Goal: Task Accomplishment & Management: Manage account settings

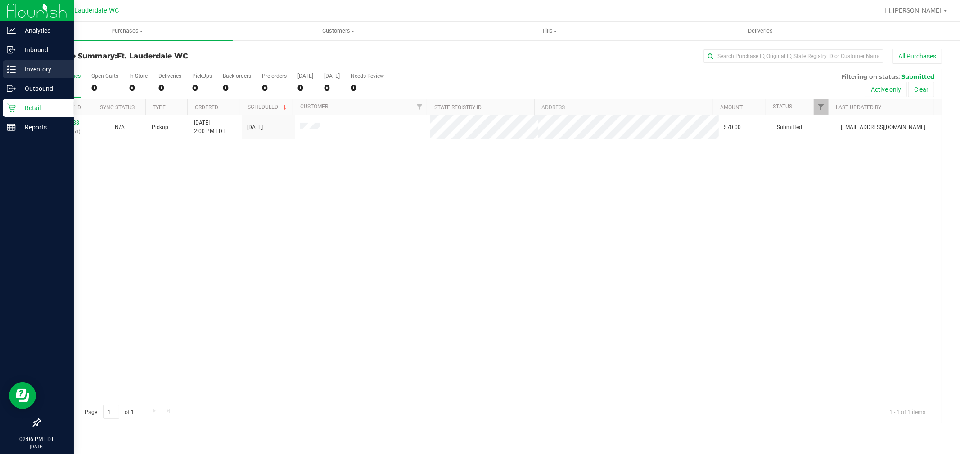
click at [20, 74] on p "Inventory" at bounding box center [43, 69] width 54 height 11
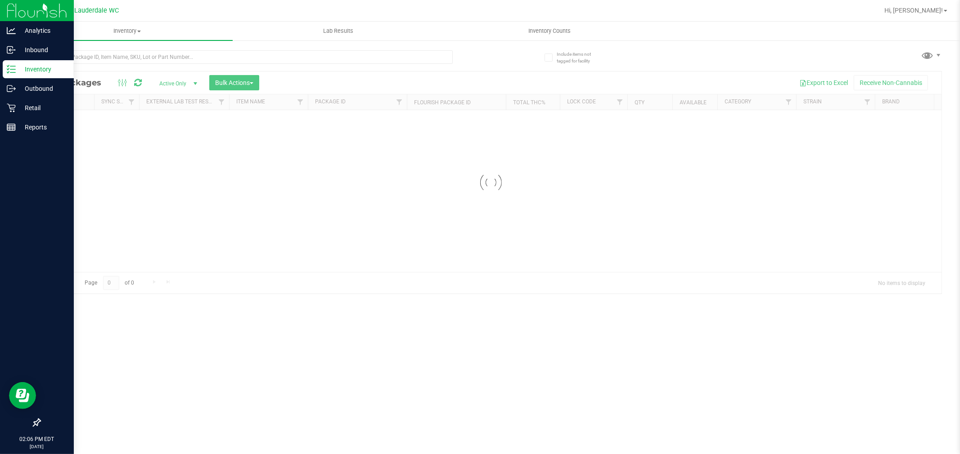
click at [148, 47] on div at bounding box center [265, 56] width 451 height 29
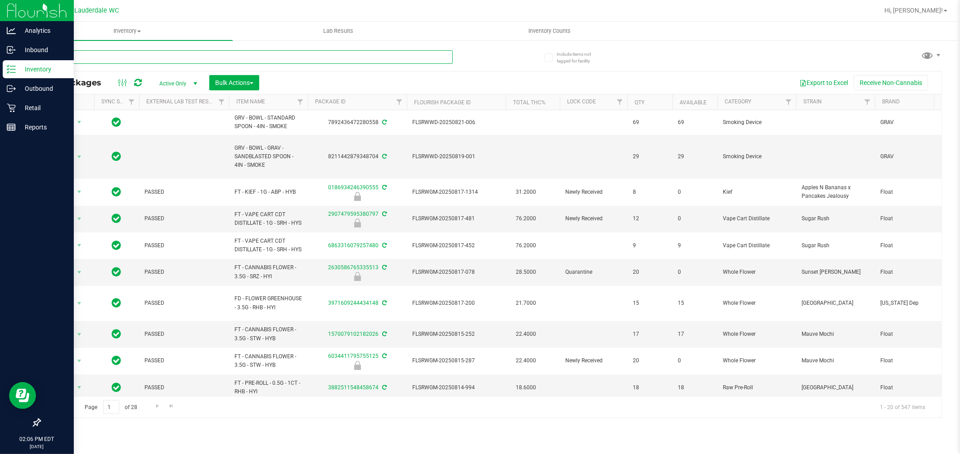
click at [151, 61] on input "text" at bounding box center [246, 56] width 413 height 13
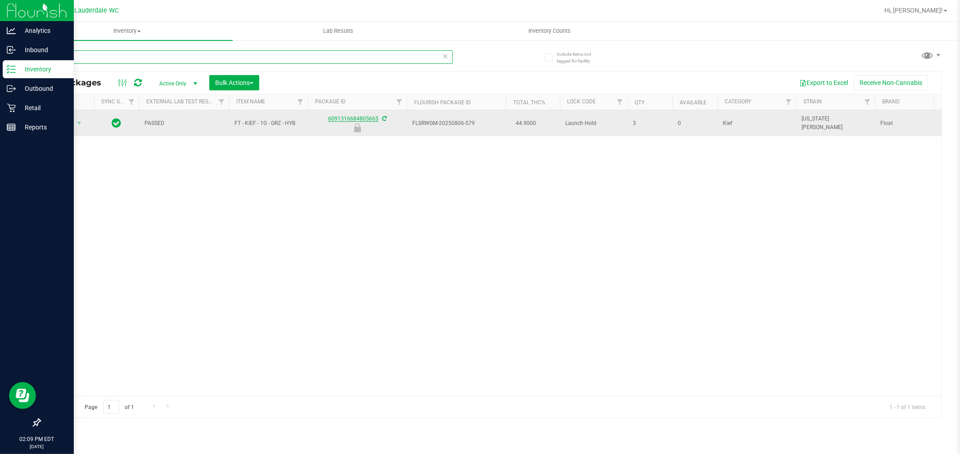
type input "1"
type input "0231161956186889"
click at [71, 128] on span "Action" at bounding box center [61, 123] width 24 height 13
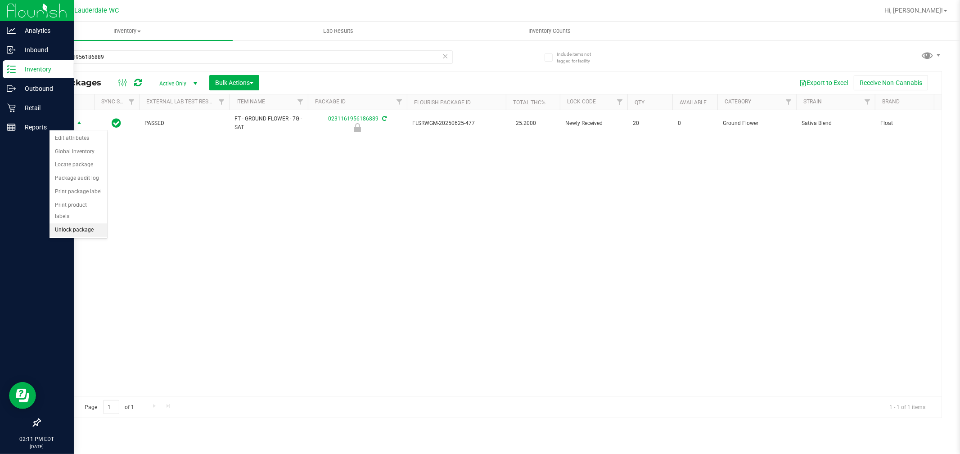
click at [89, 234] on li "Unlock package" at bounding box center [78, 230] width 58 height 13
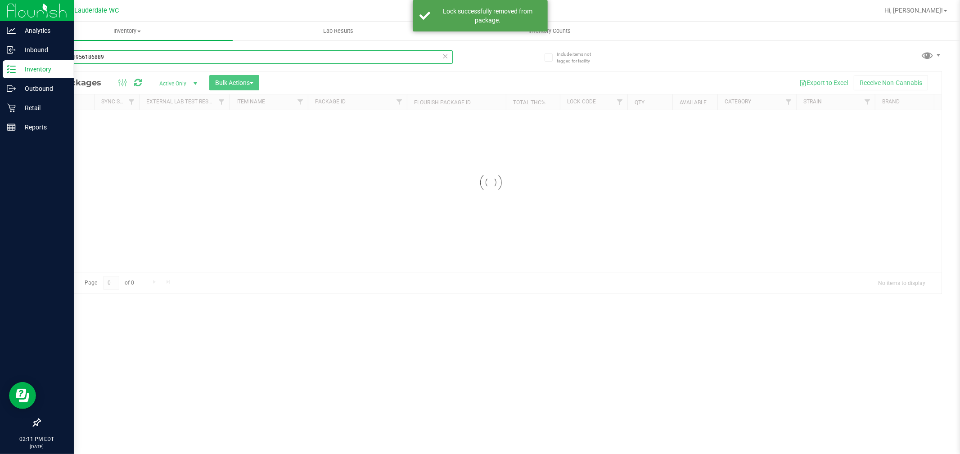
click at [82, 52] on input "0231161956186889" at bounding box center [246, 56] width 413 height 13
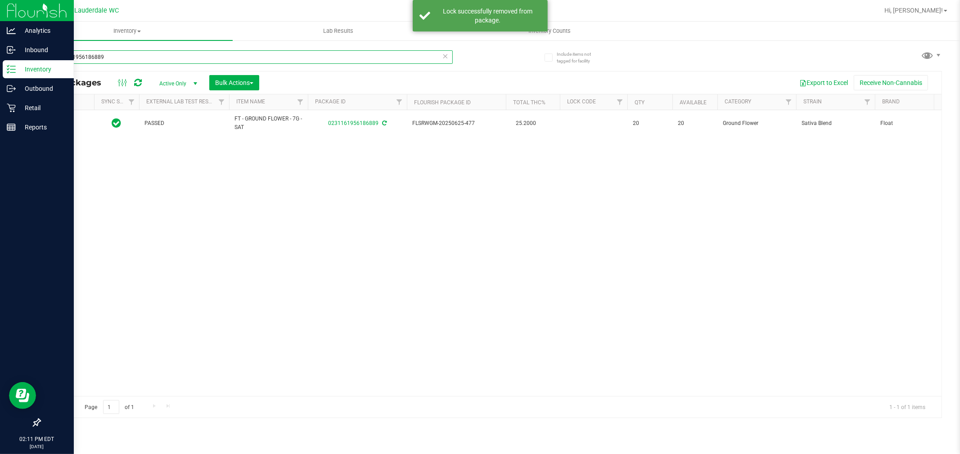
click at [82, 52] on input "0231161956186889" at bounding box center [246, 56] width 413 height 13
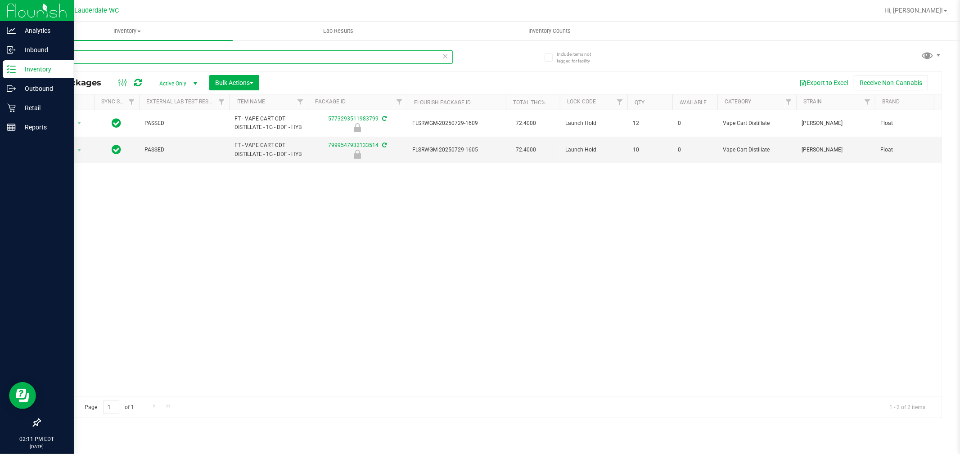
click at [56, 56] on input "1g - ddf" at bounding box center [246, 56] width 413 height 13
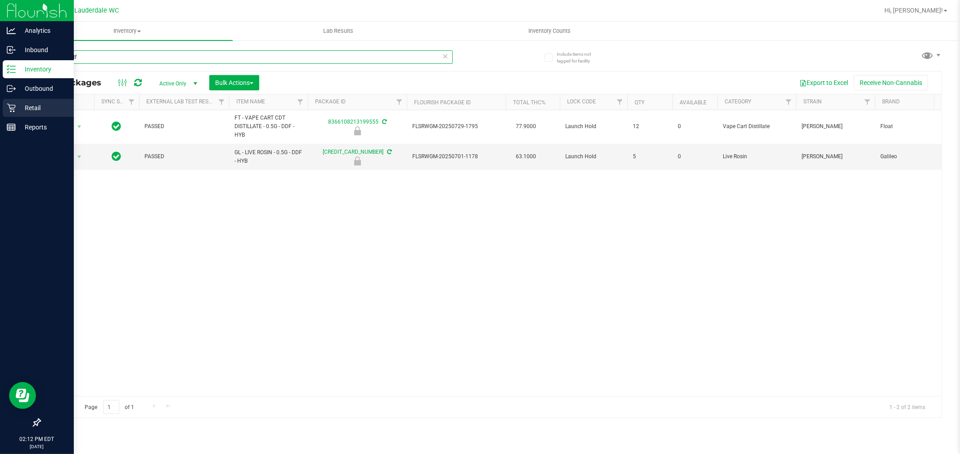
type input "0.5g - ddf"
click at [8, 110] on icon at bounding box center [11, 107] width 9 height 9
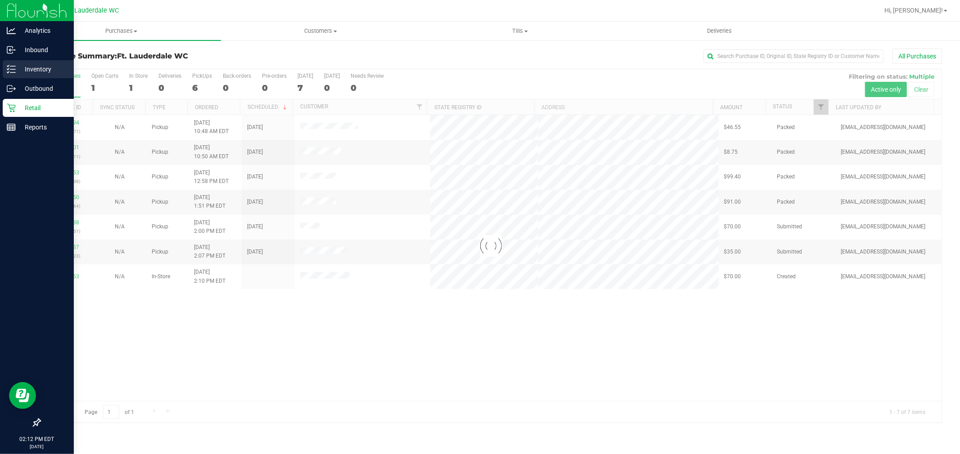
click at [30, 65] on p "Inventory" at bounding box center [43, 69] width 54 height 11
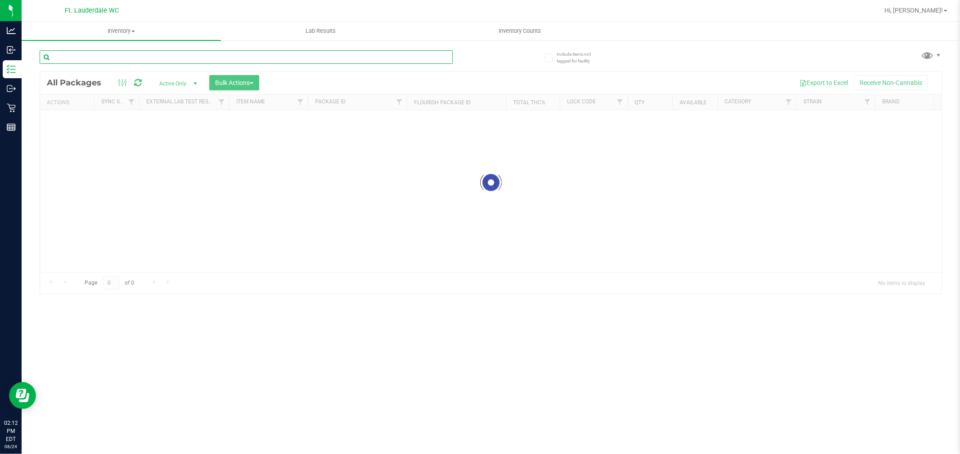
click at [108, 56] on div "Inventory All packages All inventory Waste log Create inventory Lab Results Inv…" at bounding box center [491, 238] width 938 height 433
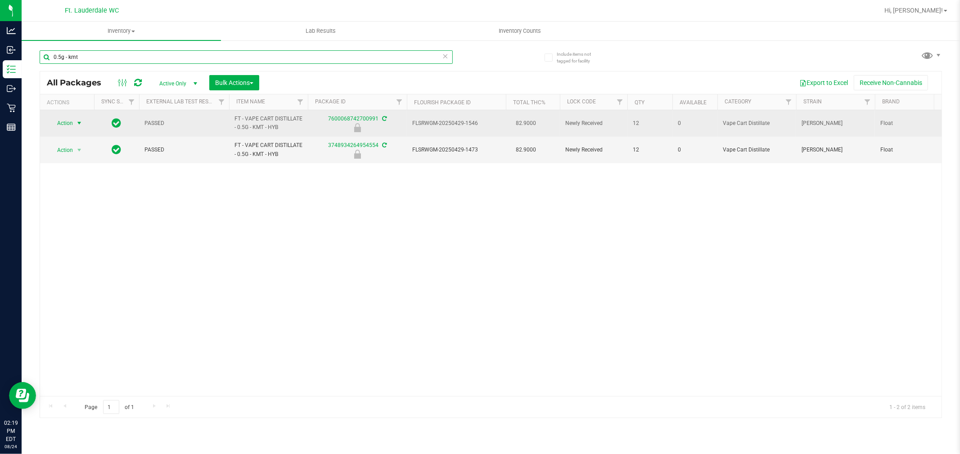
type input "0.5g - kmt"
click at [78, 123] on span "select" at bounding box center [79, 123] width 7 height 7
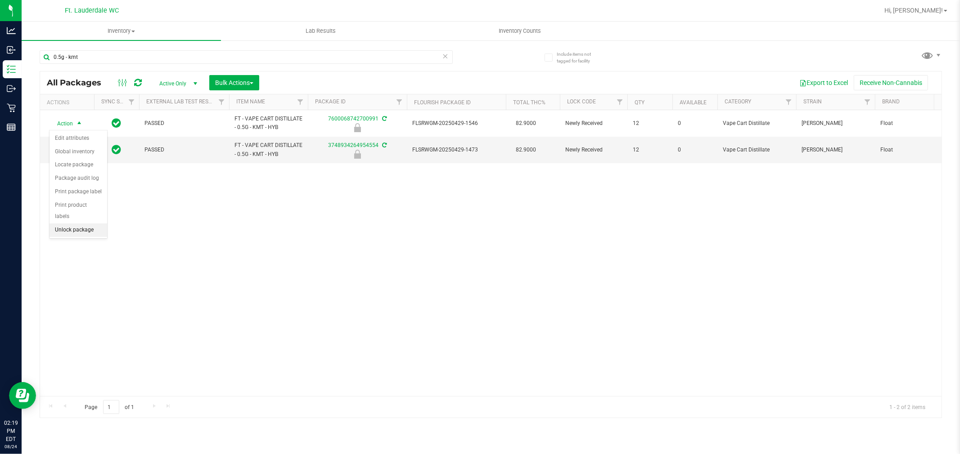
click at [93, 233] on li "Unlock package" at bounding box center [78, 230] width 58 height 13
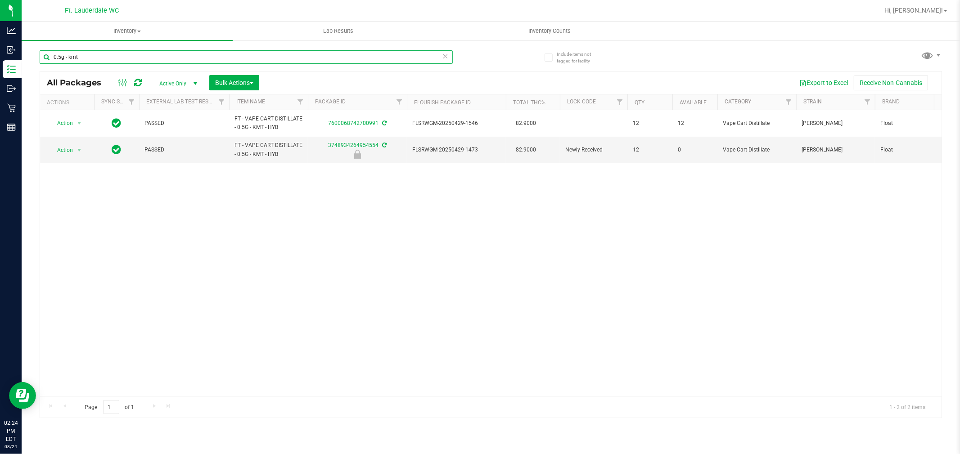
click at [228, 56] on input "0.5g - kmt" at bounding box center [246, 56] width 413 height 13
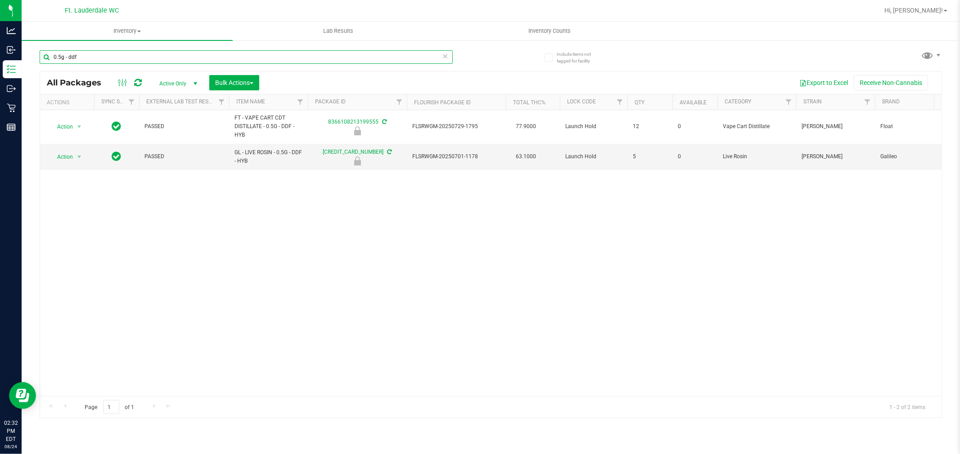
drag, startPoint x: 67, startPoint y: 58, endPoint x: 48, endPoint y: 61, distance: 19.7
click at [48, 61] on input "0.5g - ddf" at bounding box center [246, 56] width 413 height 13
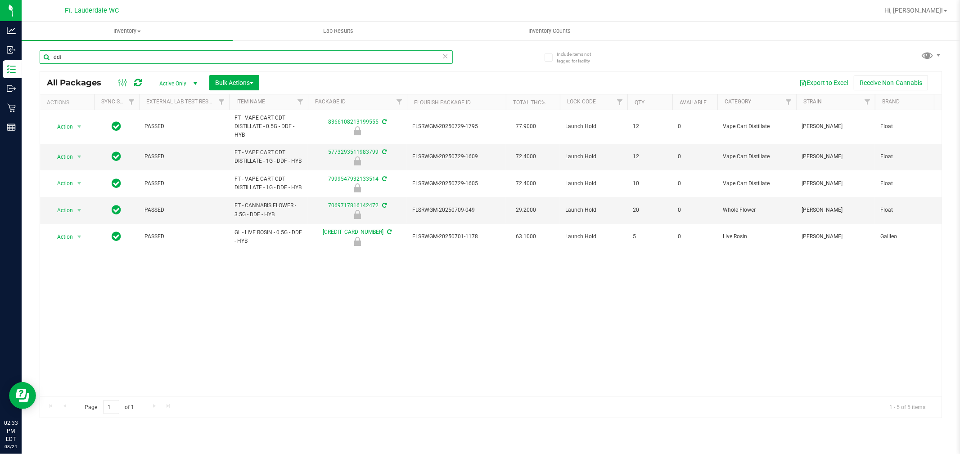
click at [139, 59] on input "ddf" at bounding box center [246, 56] width 413 height 13
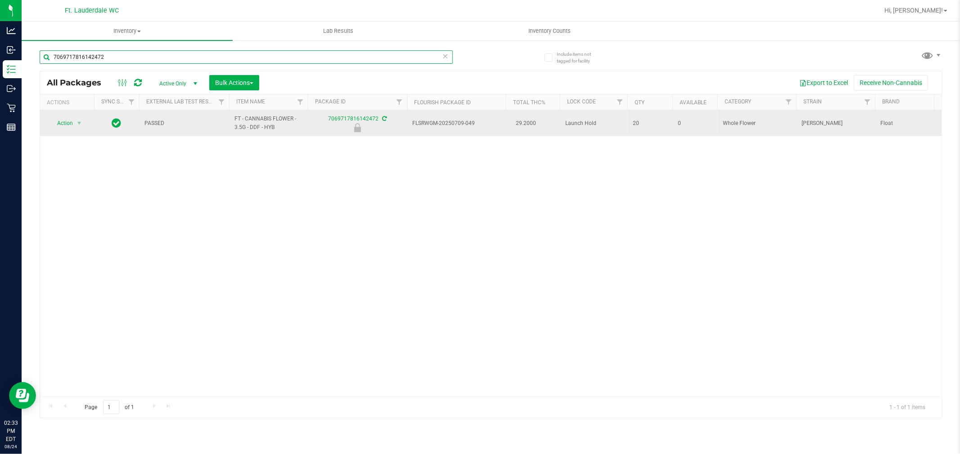
type input "7069717816142472"
click at [75, 116] on td "Action Action Edit attributes Global inventory Locate package Package audit log…" at bounding box center [67, 123] width 54 height 26
click at [74, 120] on span "select" at bounding box center [79, 123] width 11 height 13
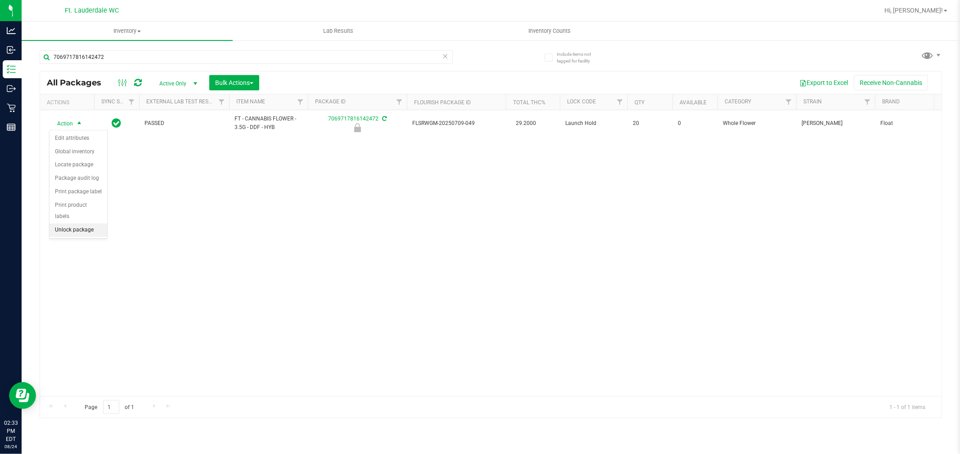
click at [90, 225] on li "Unlock package" at bounding box center [78, 230] width 58 height 13
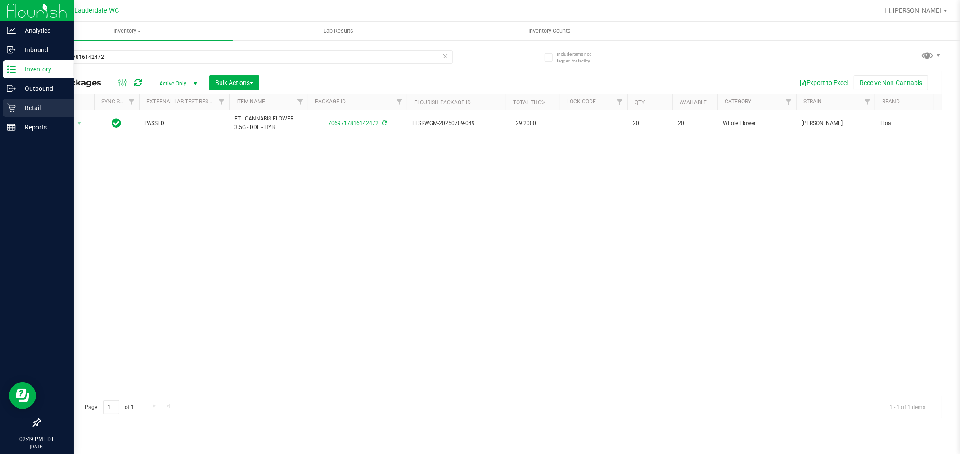
click at [26, 103] on p "Retail" at bounding box center [43, 108] width 54 height 11
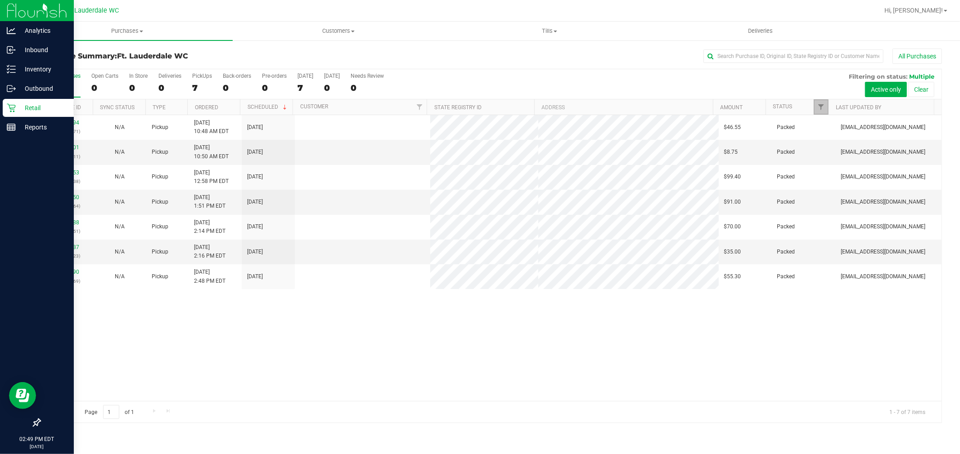
click at [821, 110] on span "Filter" at bounding box center [820, 106] width 7 height 7
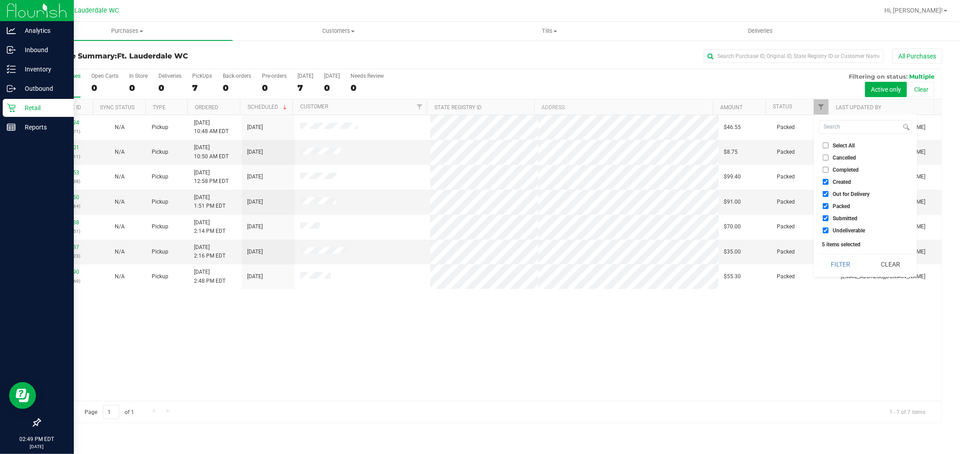
click at [831, 182] on label "Created" at bounding box center [836, 182] width 28 height 6
click at [828, 182] on input "Created" at bounding box center [825, 182] width 6 height 6
checkbox input "false"
click at [838, 192] on span "Out for Delivery" at bounding box center [850, 194] width 37 height 5
click at [828, 191] on input "Out for Delivery" at bounding box center [825, 194] width 6 height 6
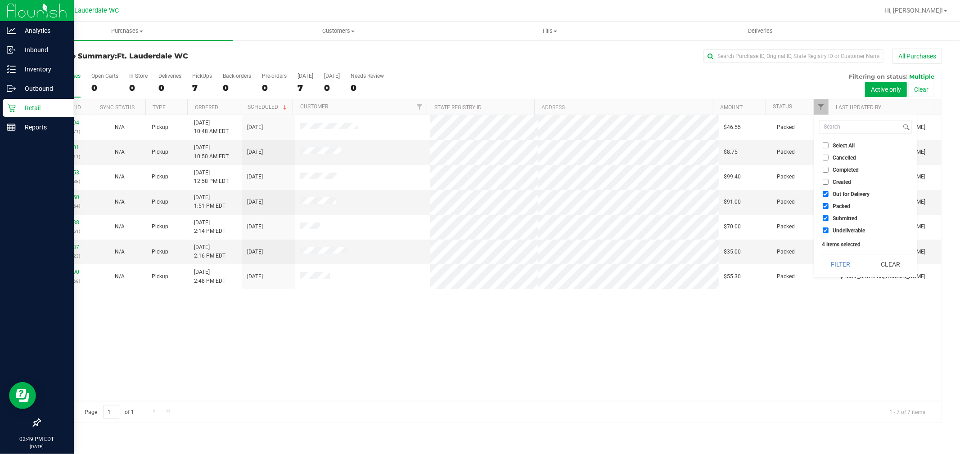
checkbox input "false"
click at [833, 204] on span "Packed" at bounding box center [841, 206] width 18 height 5
click at [828, 204] on input "Packed" at bounding box center [825, 206] width 6 height 6
checkbox input "false"
click at [844, 229] on span "Undeliverable" at bounding box center [848, 230] width 32 height 5
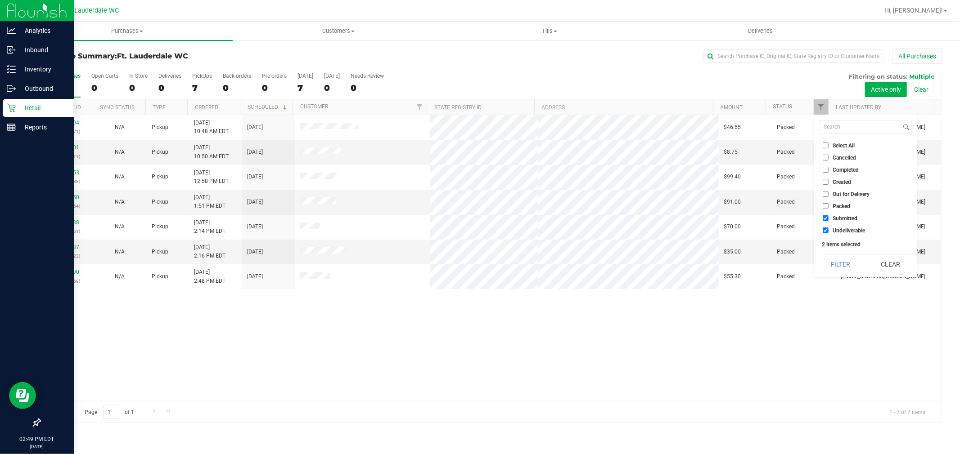
click at [828, 229] on input "Undeliverable" at bounding box center [825, 231] width 6 height 6
checkbox input "false"
click at [837, 265] on button "Filter" at bounding box center [840, 265] width 43 height 20
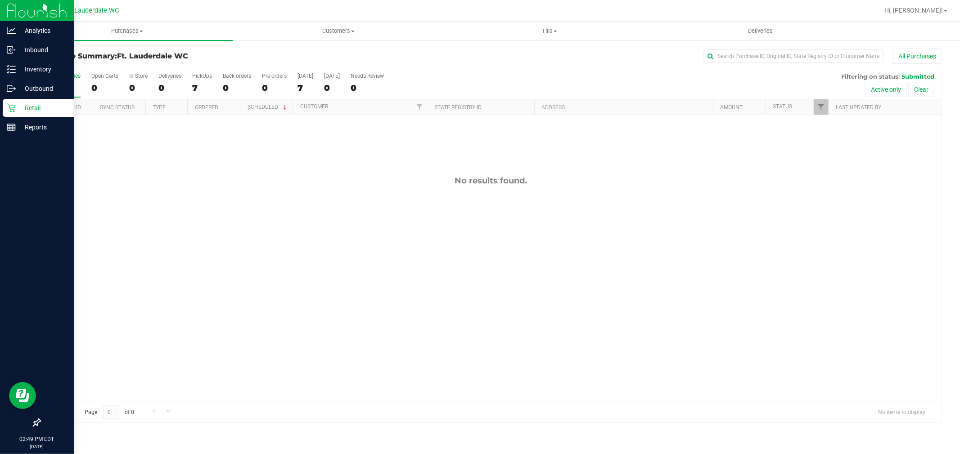
click at [678, 10] on div at bounding box center [519, 11] width 717 height 18
